Goal: Information Seeking & Learning: Learn about a topic

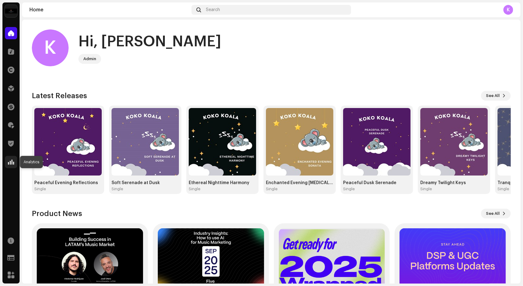
click at [11, 164] on span at bounding box center [11, 161] width 6 height 5
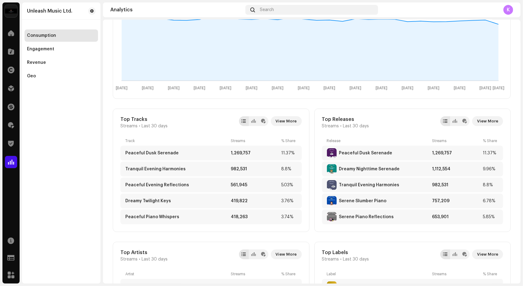
scroll to position [134, 0]
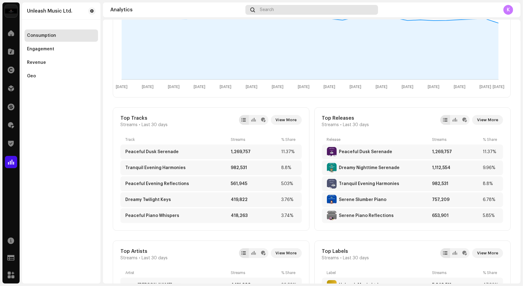
click at [279, 6] on div "Search" at bounding box center [311, 10] width 133 height 10
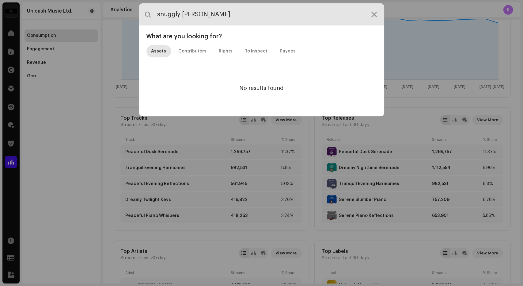
click at [221, 20] on input "snuggly [PERSON_NAME]" at bounding box center [261, 14] width 245 height 22
type input "serena sn"
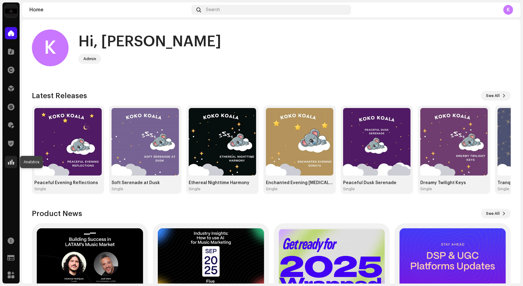
click at [9, 164] on span at bounding box center [11, 161] width 6 height 5
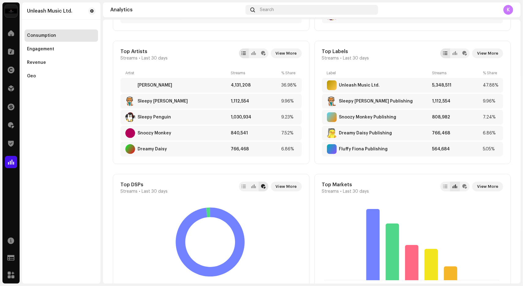
scroll to position [349, 0]
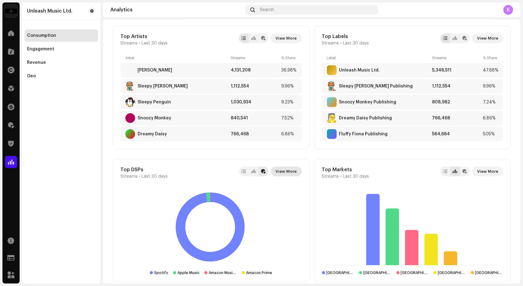
click at [289, 168] on span "View More" at bounding box center [286, 171] width 21 height 12
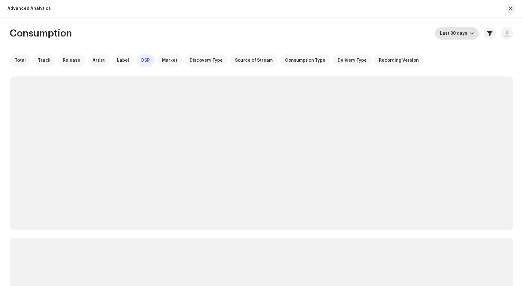
click at [452, 31] on span "Last 30 days" at bounding box center [455, 33] width 30 height 12
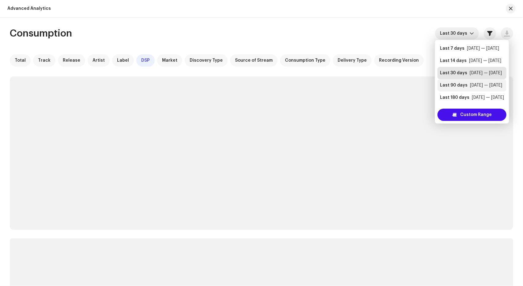
click at [456, 82] on div "Last 90 days" at bounding box center [454, 85] width 28 height 6
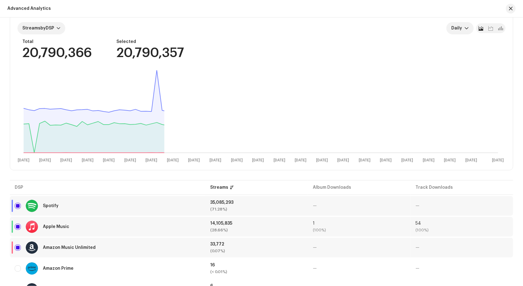
scroll to position [62, 0]
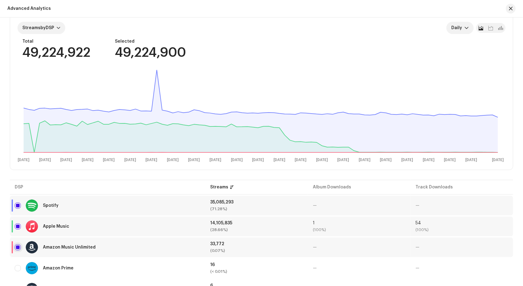
click at [17, 245] on input "checkbox" at bounding box center [18, 247] width 6 height 6
checkbox input "false"
click at [17, 228] on input "Row Selected" at bounding box center [18, 226] width 6 height 6
checkbox input "false"
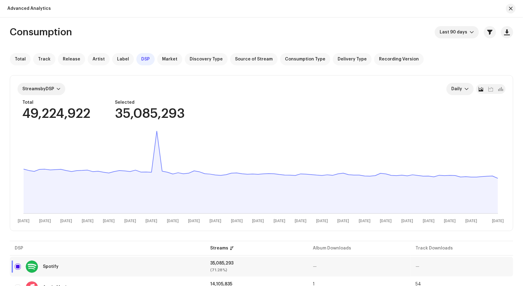
scroll to position [1, 0]
click at [464, 27] on span "Last 90 days" at bounding box center [455, 33] width 30 height 12
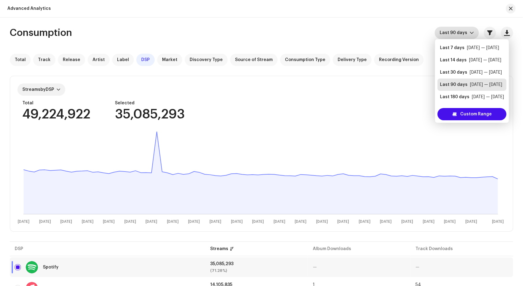
scroll to position [10, 0]
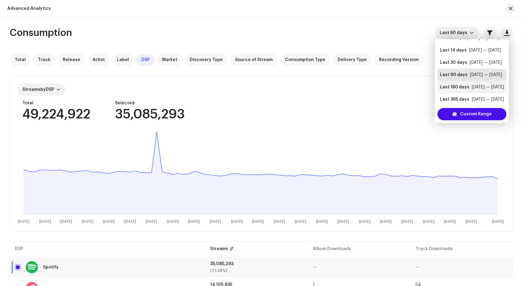
click at [459, 90] on li "Last 180 days Apr 10 — Oct 6" at bounding box center [471, 87] width 69 height 12
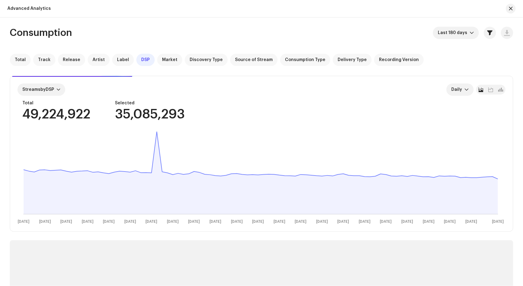
click at [403, 39] on div "Consumption Last 180 days Total Track Release Artist Label DSP Market Discovery…" at bounding box center [261, 198] width 523 height 342
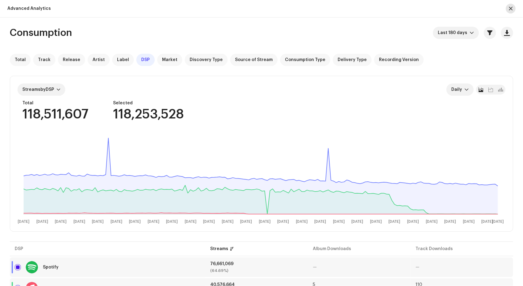
click at [513, 7] on button "button" at bounding box center [511, 9] width 10 height 10
